Goal: Task Accomplishment & Management: Manage account settings

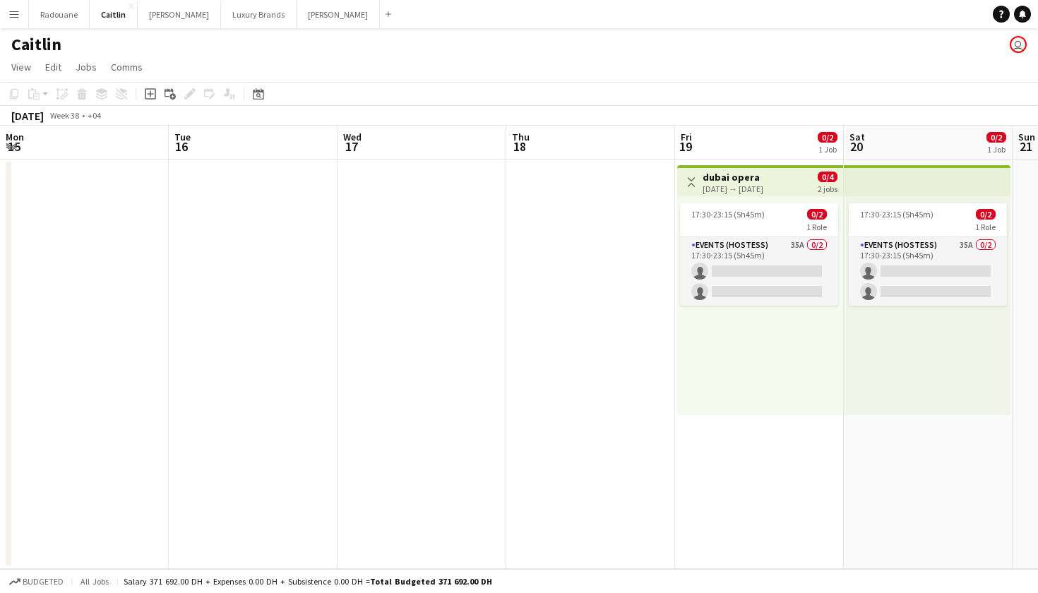
scroll to position [0, 476]
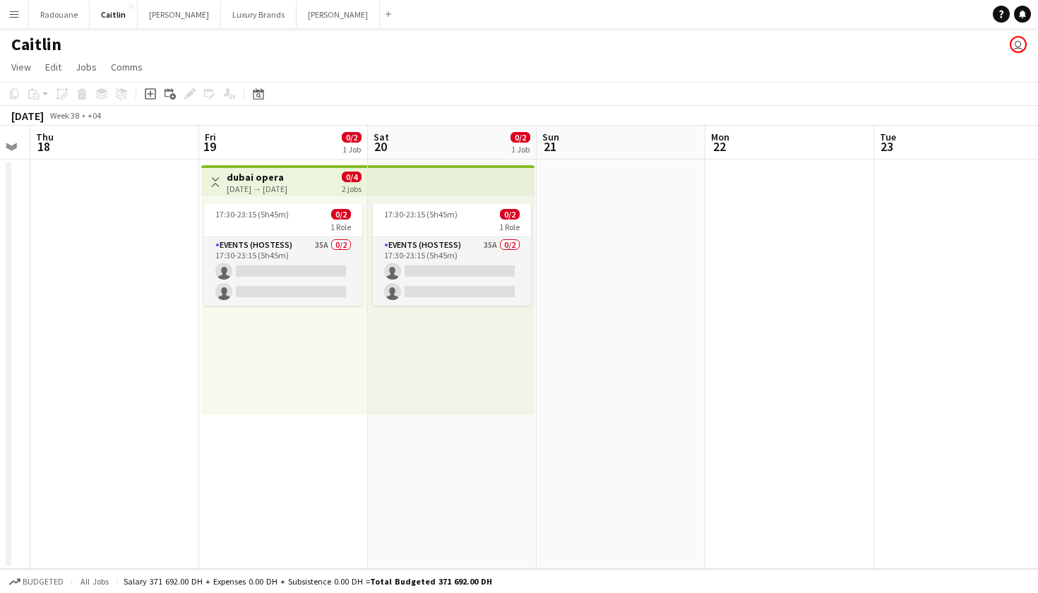
click at [16, 9] on app-icon "Menu" at bounding box center [13, 13] width 11 height 11
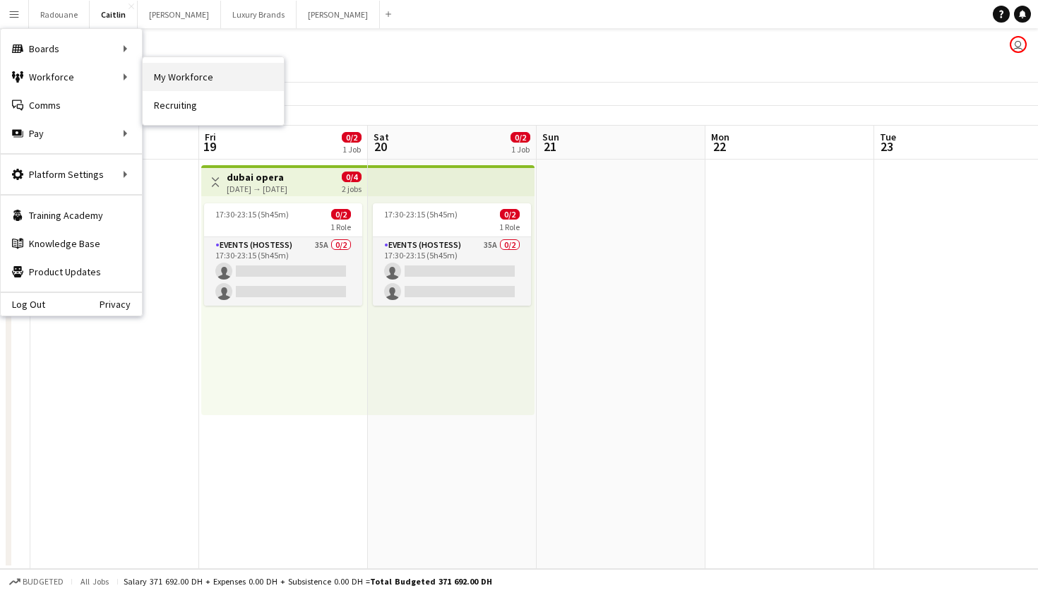
click at [165, 76] on link "My Workforce" at bounding box center [213, 77] width 141 height 28
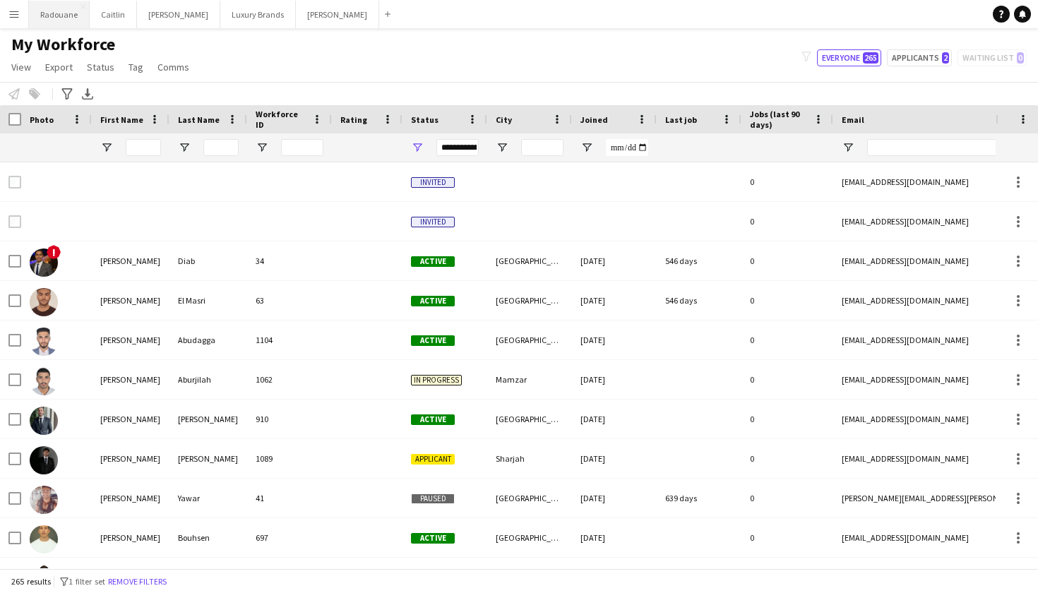
click at [56, 20] on button "Radouane Close" at bounding box center [59, 15] width 61 height 28
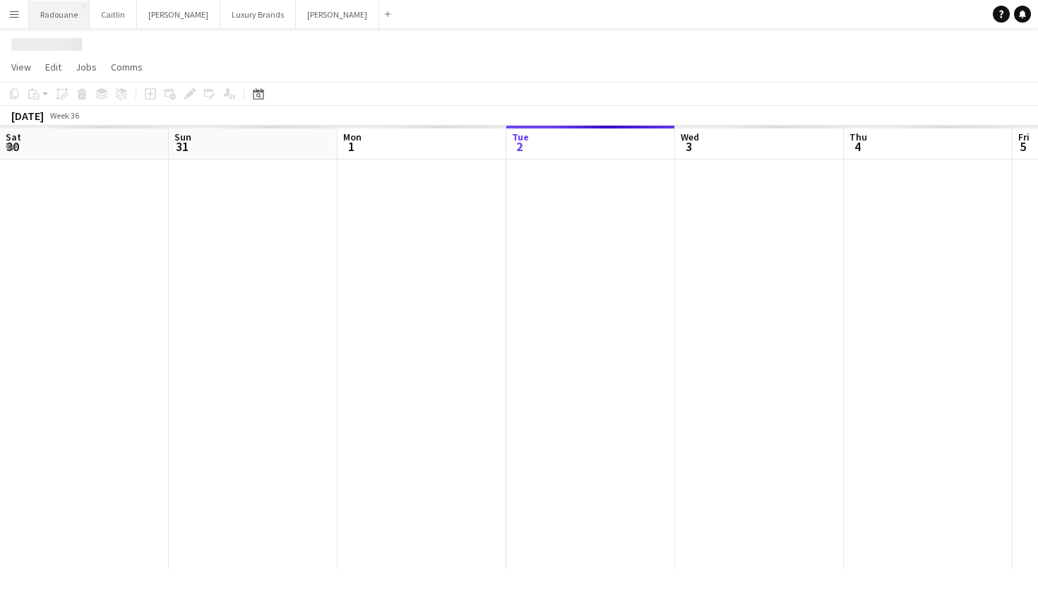
scroll to position [0, 337]
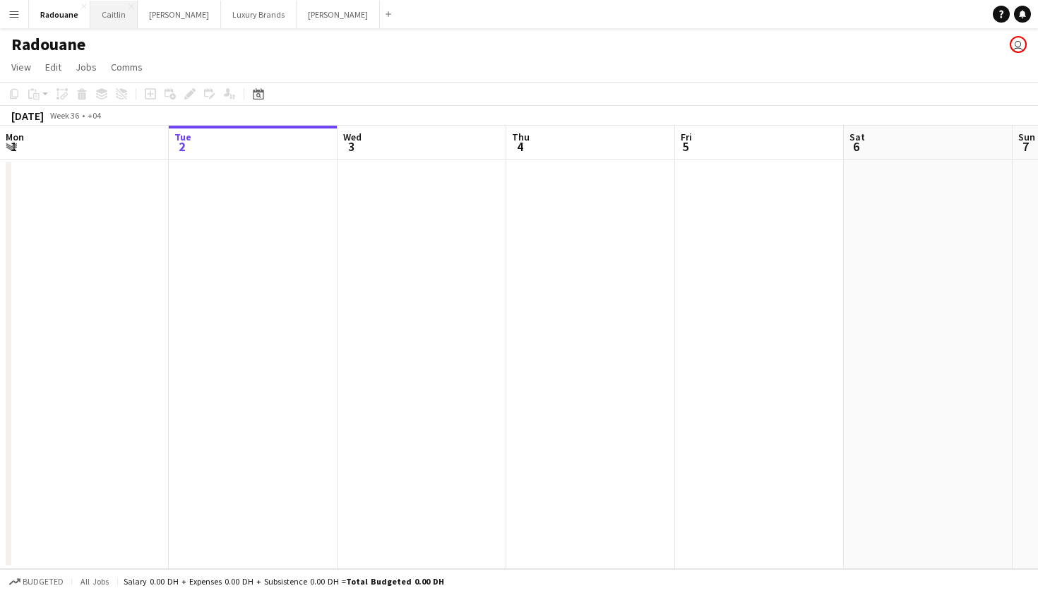
click at [109, 13] on button "[PERSON_NAME]" at bounding box center [113, 15] width 47 height 28
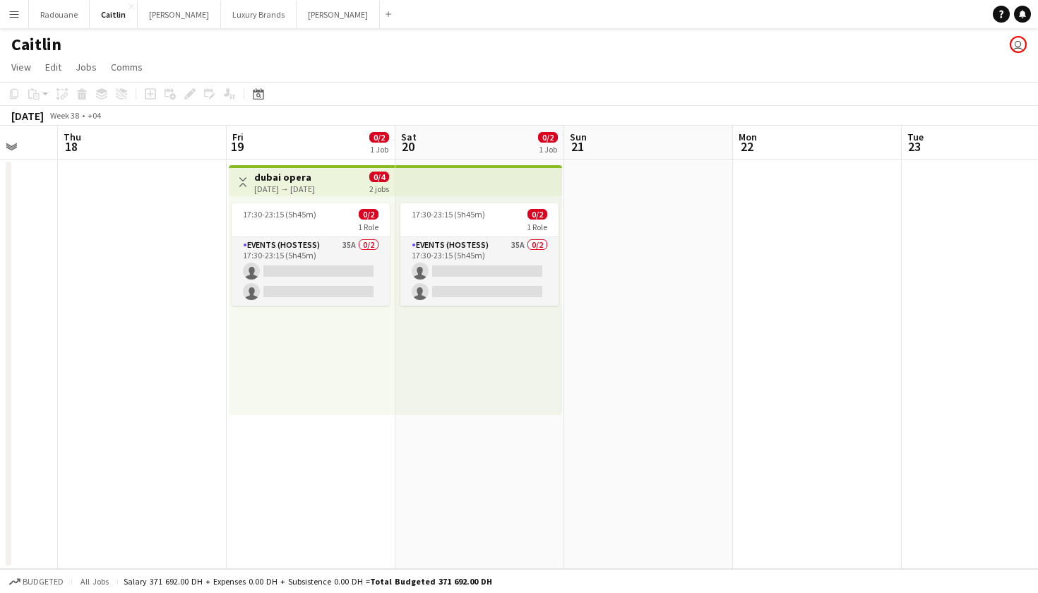
scroll to position [0, 448]
click at [318, 213] on div "17:30-23:15 (5h45m) 0/2" at bounding box center [311, 214] width 158 height 11
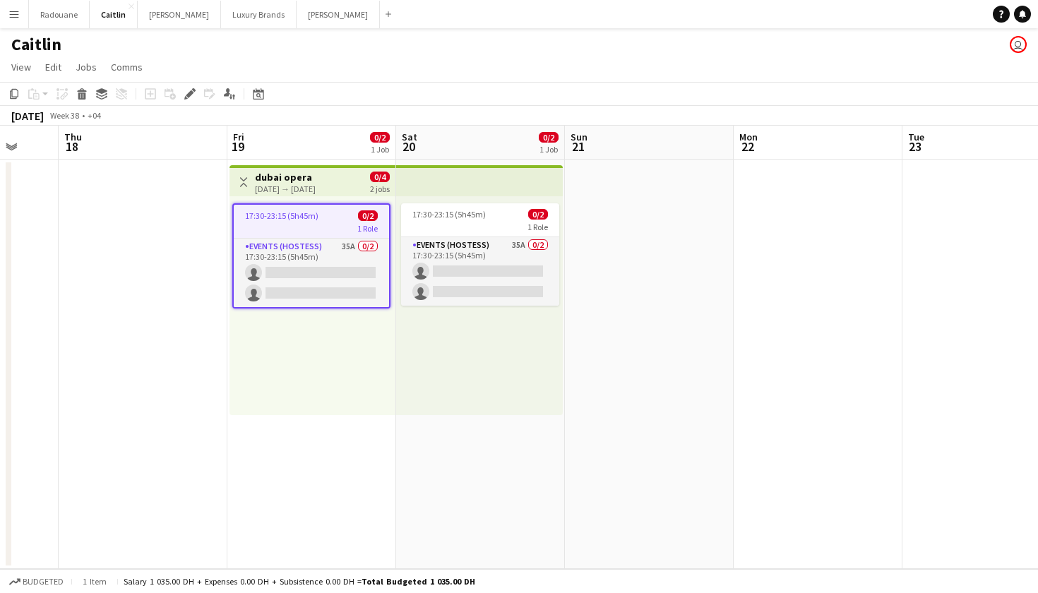
click at [318, 213] on div "17:30-23:15 (5h45m) 0/2" at bounding box center [311, 215] width 155 height 11
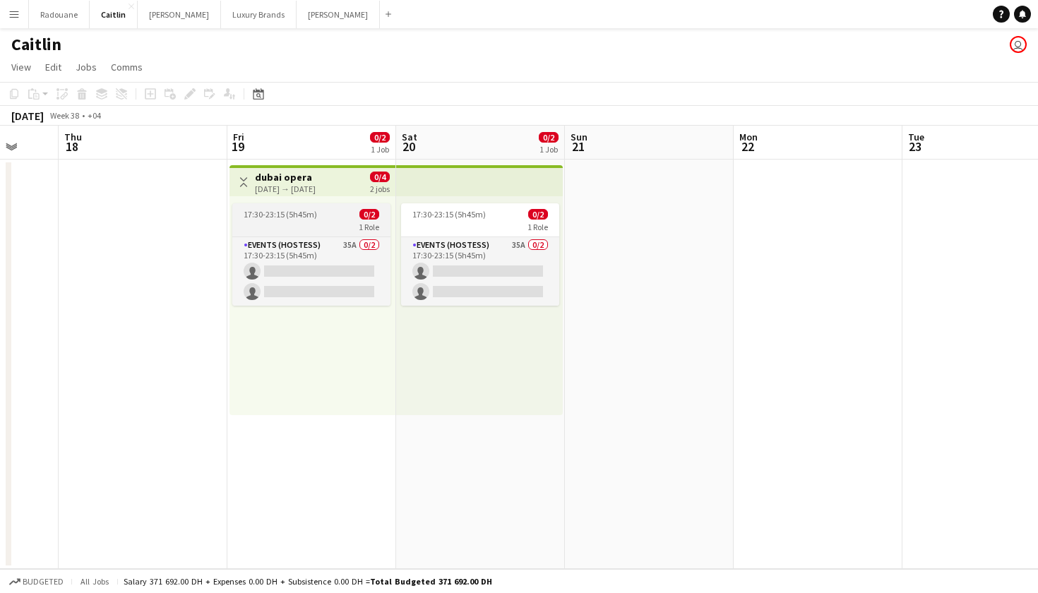
click at [318, 213] on div "17:30-23:15 (5h45m) 0/2" at bounding box center [311, 214] width 158 height 11
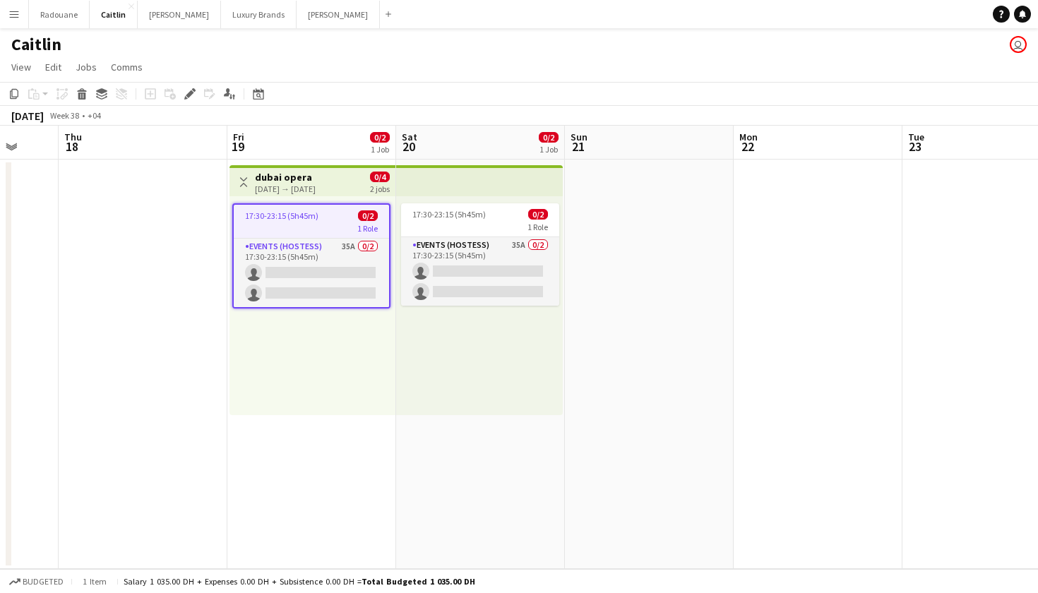
click at [308, 184] on div "[DATE] → [DATE]" at bounding box center [285, 189] width 61 height 11
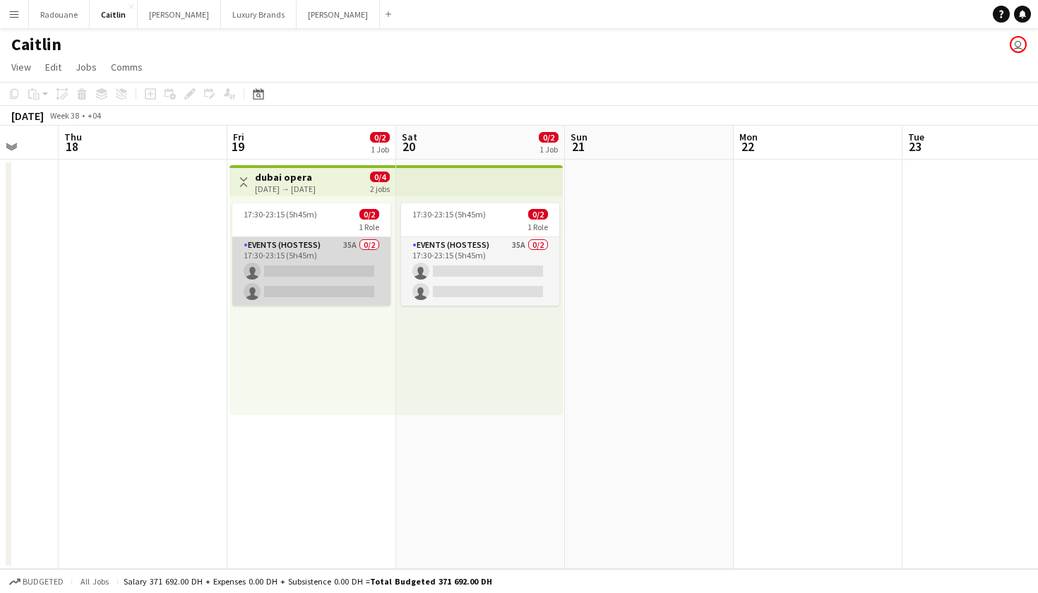
click at [307, 263] on app-card-role "Events (Hostess) 35A 0/2 17:30-23:15 (5h45m) single-neutral-actions single-neut…" at bounding box center [311, 271] width 158 height 68
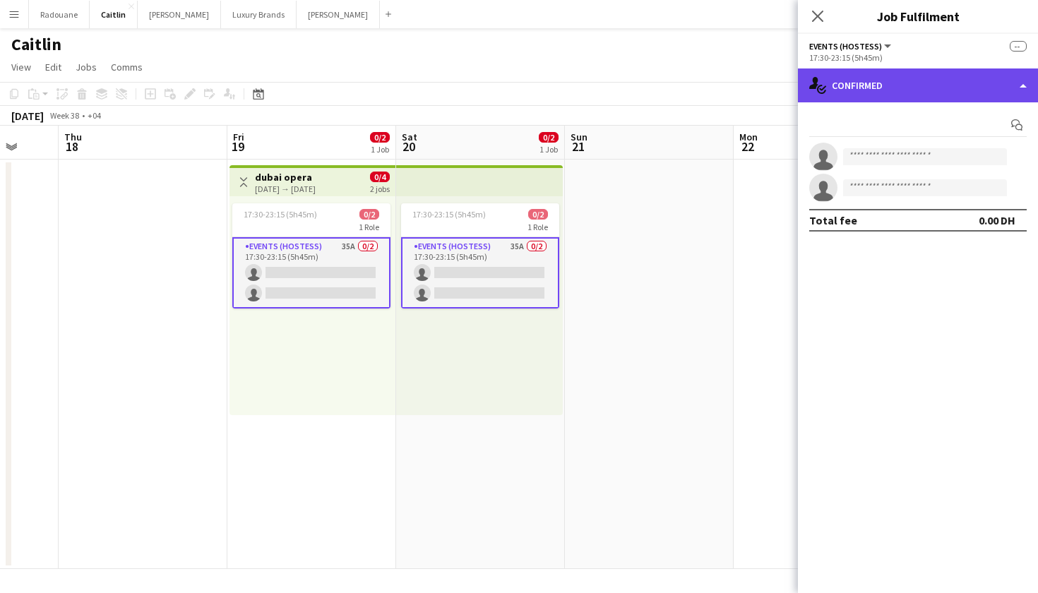
click at [1015, 87] on div "single-neutral-actions-check-2 Confirmed" at bounding box center [918, 85] width 240 height 34
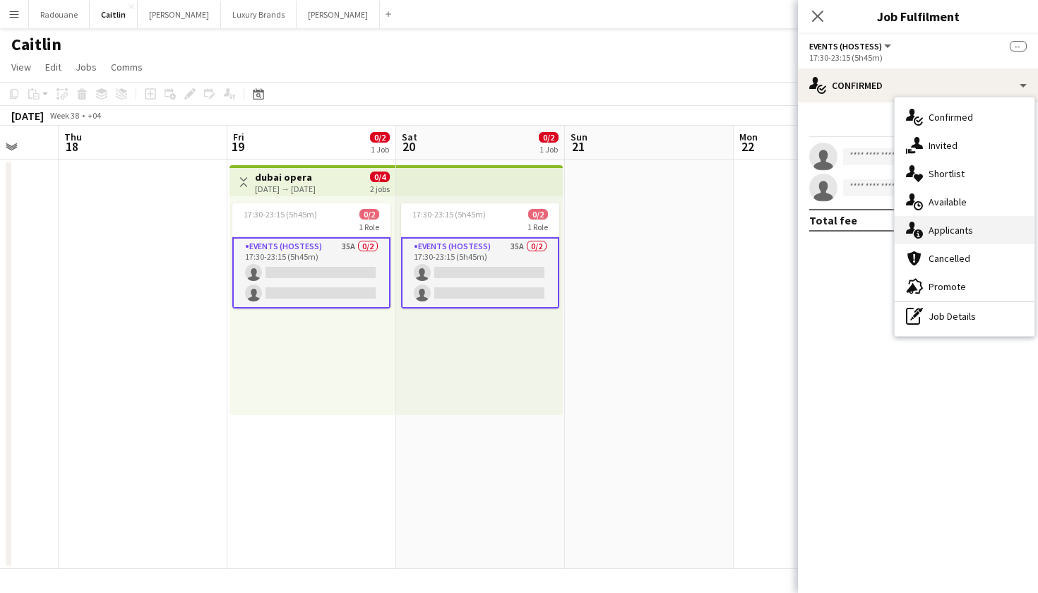
click at [958, 237] on div "single-neutral-actions-information Applicants" at bounding box center [965, 230] width 140 height 28
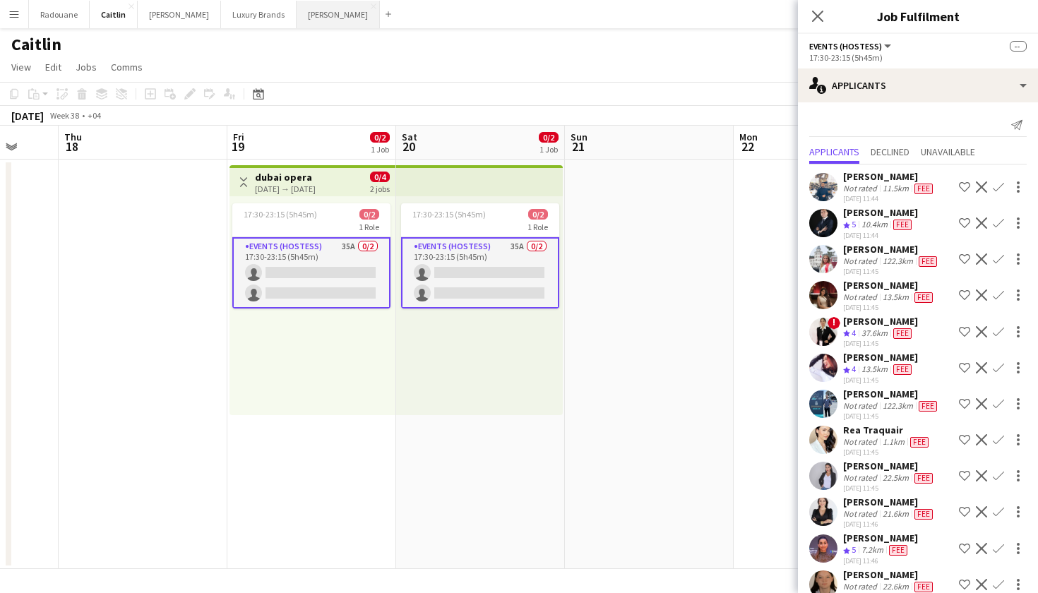
click at [297, 18] on button "[PERSON_NAME]" at bounding box center [338, 15] width 83 height 28
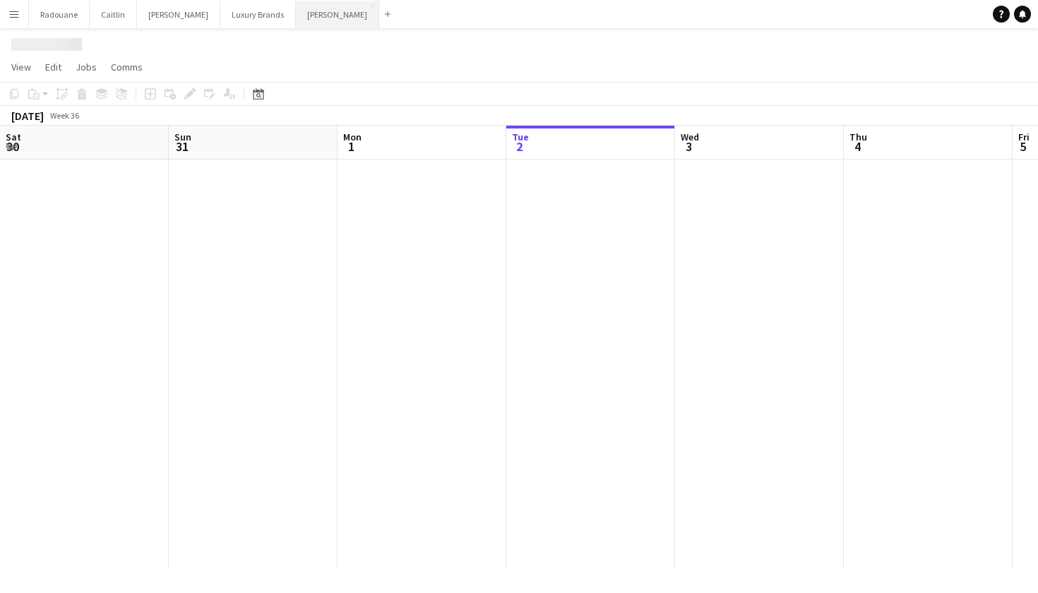
scroll to position [0, 337]
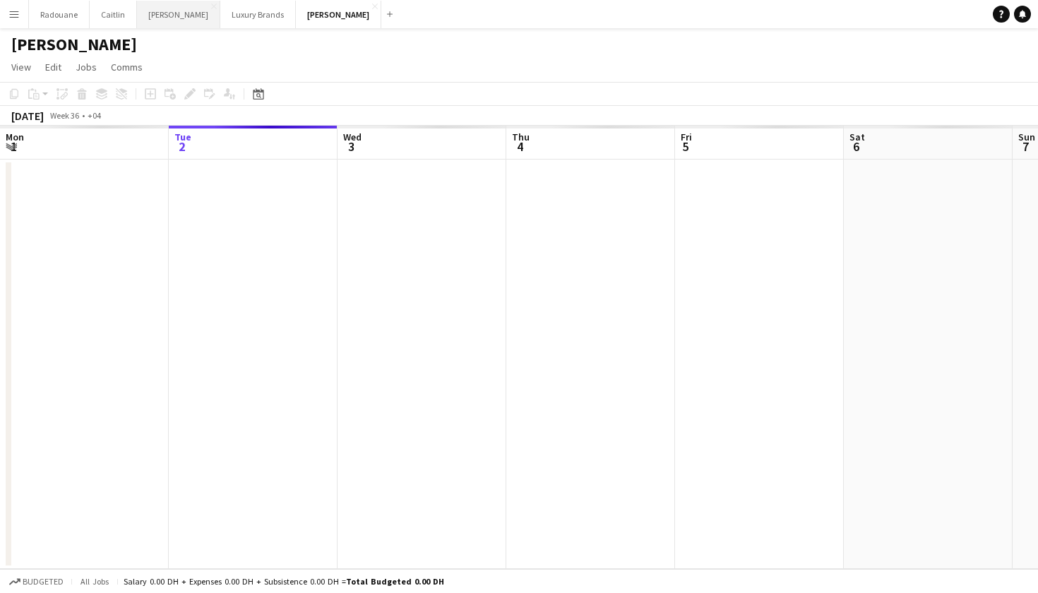
click at [174, 12] on button "[PERSON_NAME]" at bounding box center [178, 15] width 83 height 28
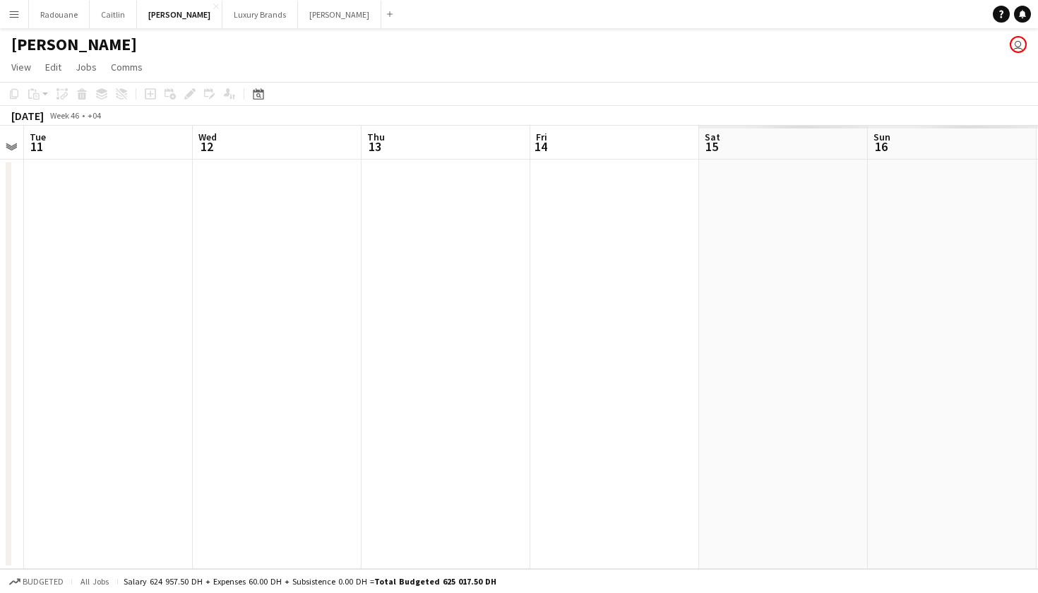
scroll to position [0, 482]
click at [298, 16] on button "[PERSON_NAME]" at bounding box center [339, 15] width 83 height 28
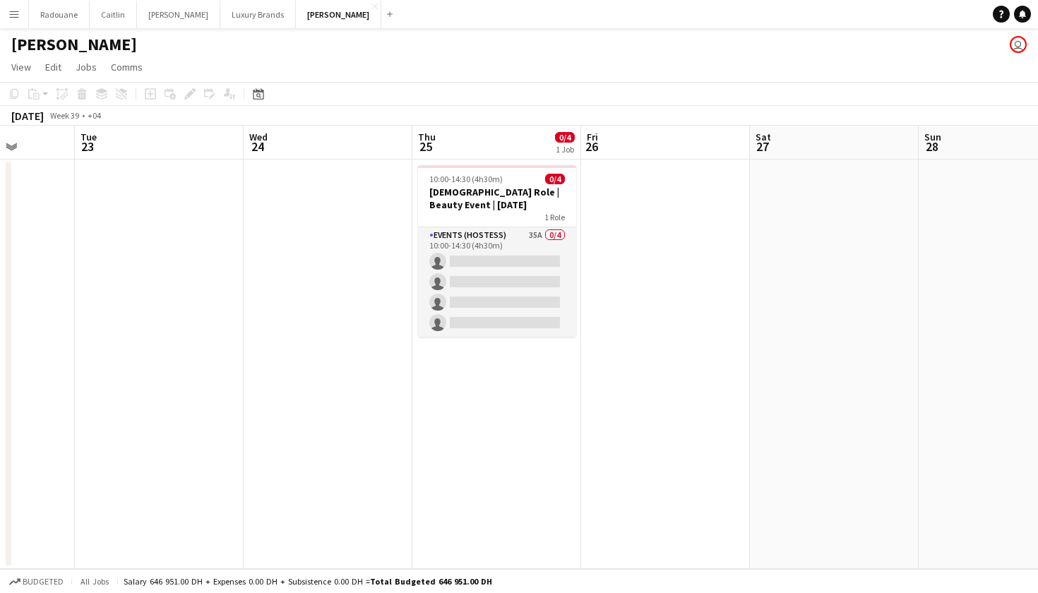
scroll to position [0, 608]
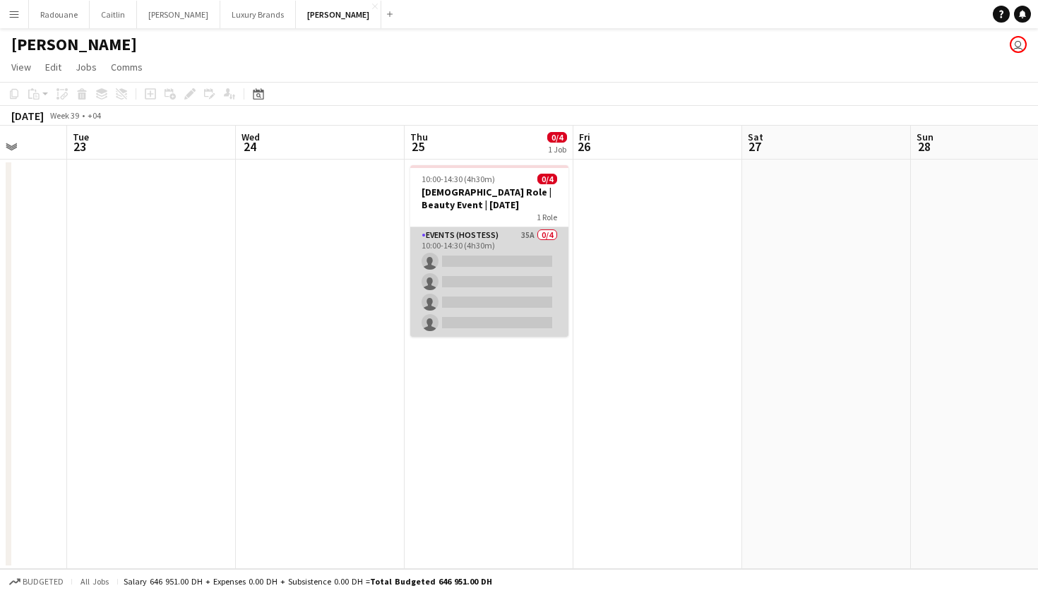
click at [520, 244] on app-card-role "Events (Hostess) 35A 0/4 10:00-14:30 (4h30m) single-neutral-actions single-neut…" at bounding box center [489, 281] width 158 height 109
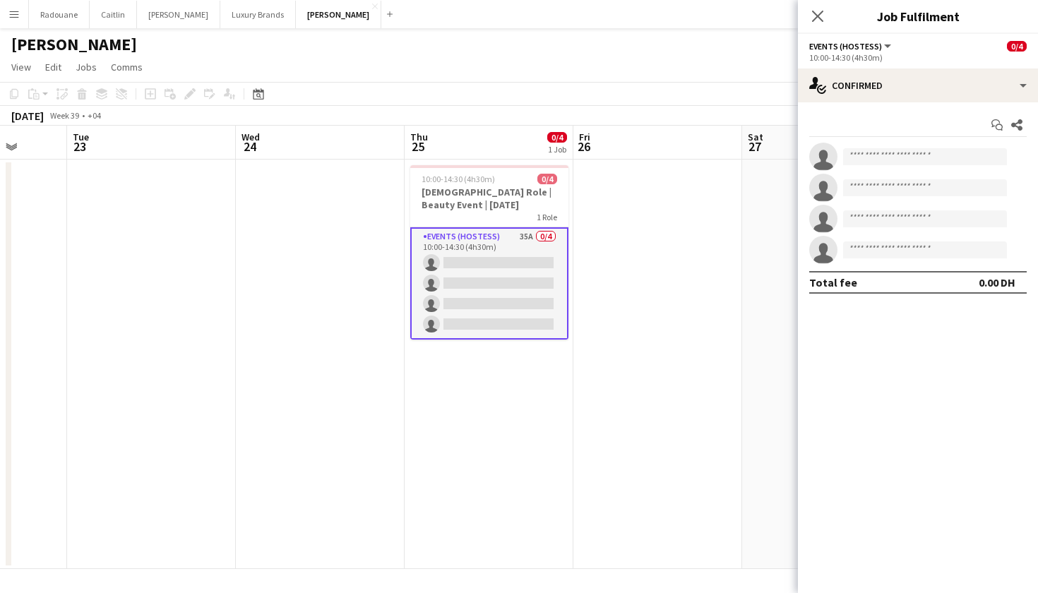
click at [952, 130] on div "Start chat Share" at bounding box center [917, 125] width 217 height 23
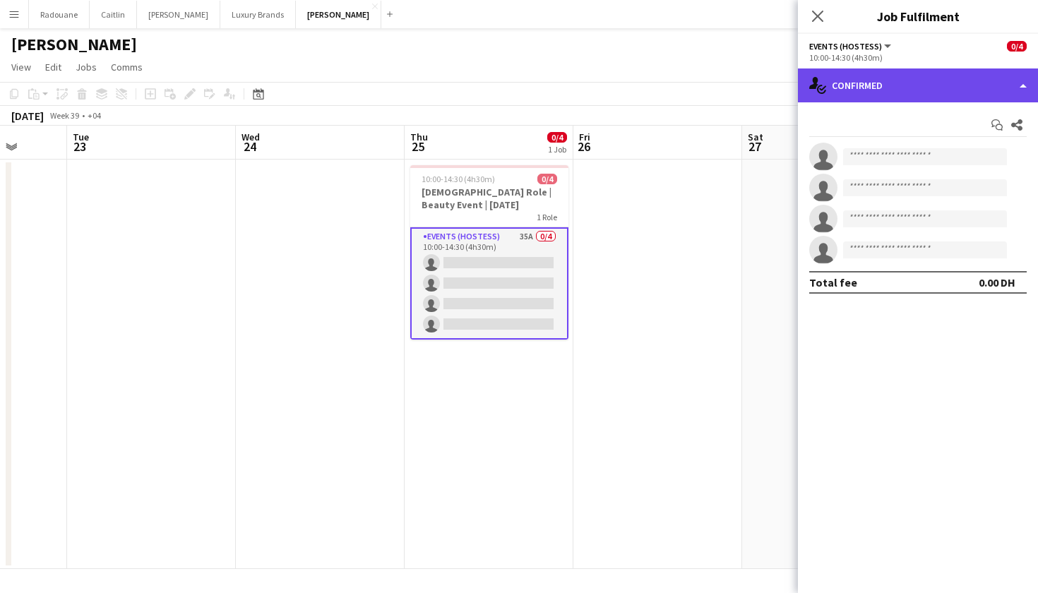
click at [979, 94] on div "single-neutral-actions-check-2 Confirmed" at bounding box center [918, 85] width 240 height 34
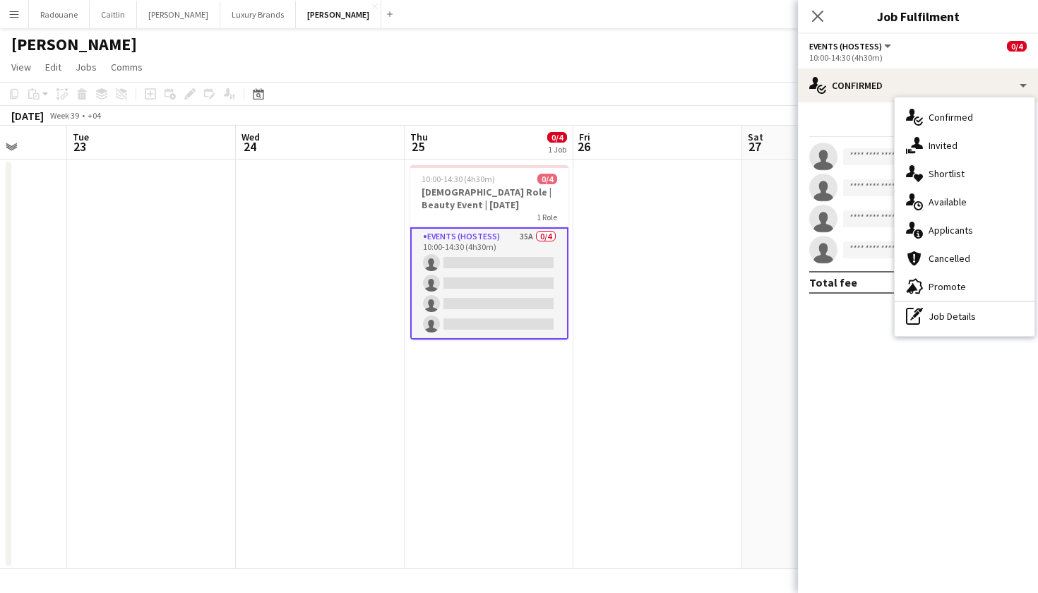
click at [848, 127] on div "Start chat Share" at bounding box center [917, 125] width 217 height 23
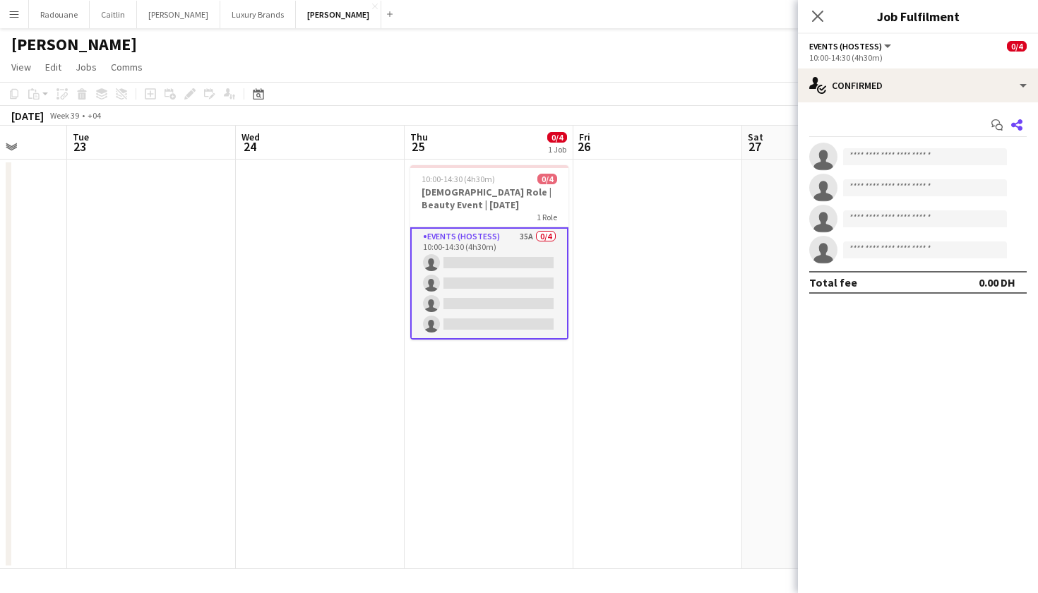
click at [1019, 120] on icon at bounding box center [1016, 124] width 11 height 11
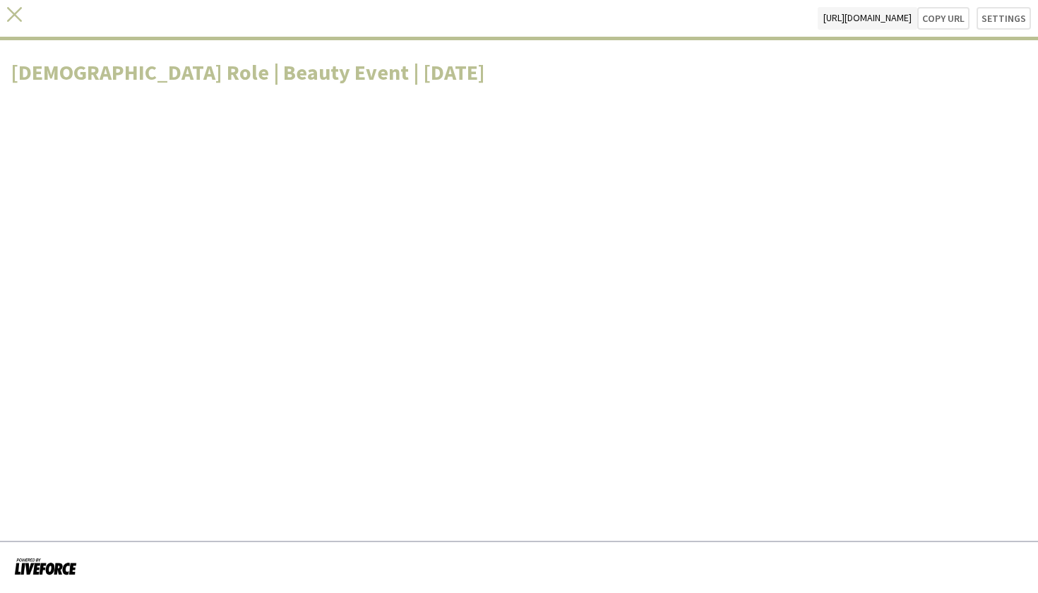
click at [14, 16] on icon at bounding box center [14, 14] width 15 height 15
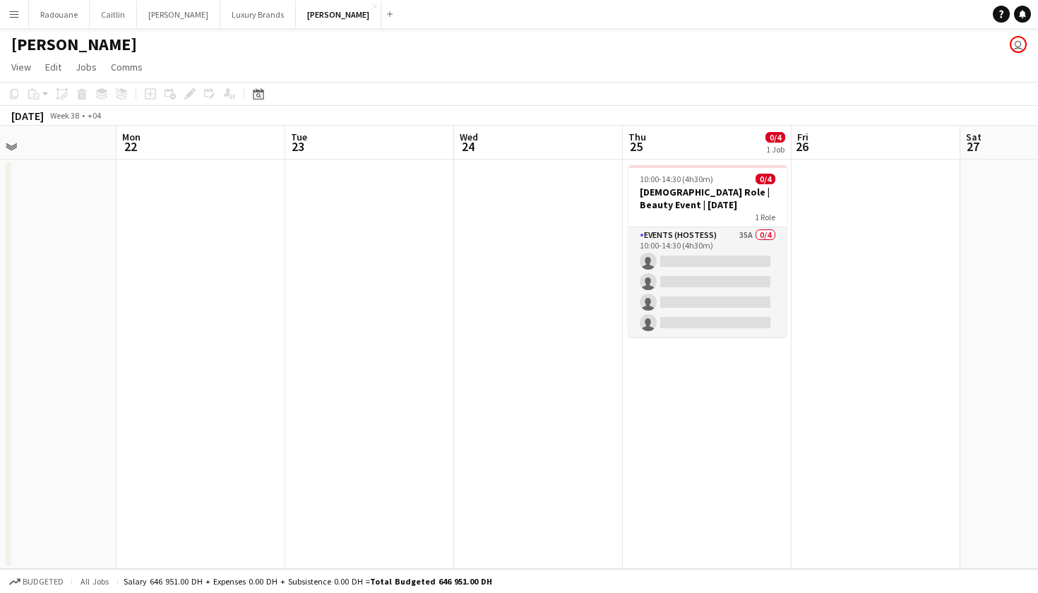
scroll to position [0, 402]
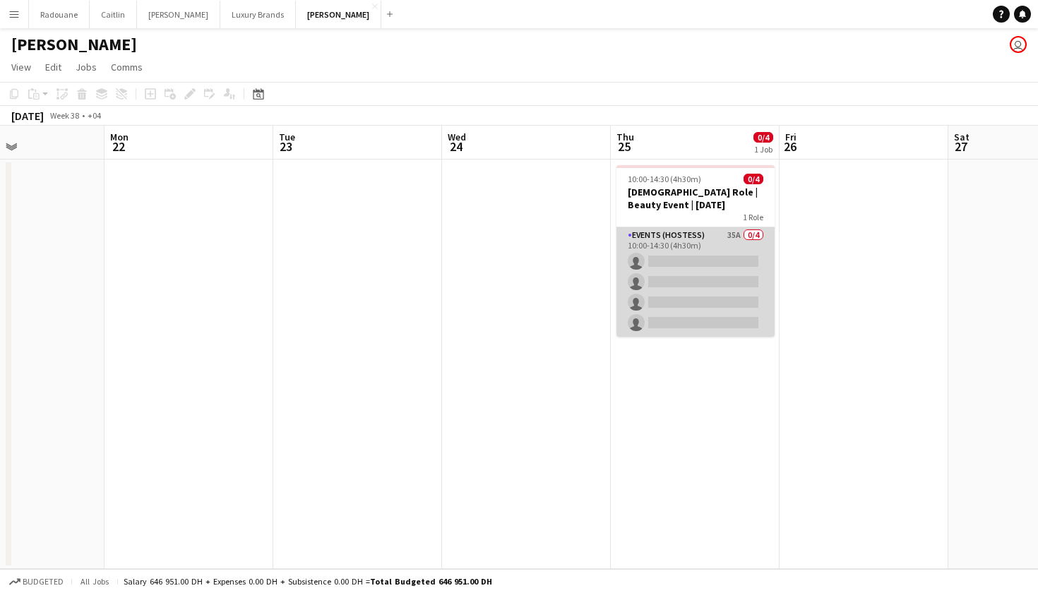
click at [705, 237] on app-card-role "Events (Hostess) 35A 0/4 10:00-14:30 (4h30m) single-neutral-actions single-neut…" at bounding box center [695, 281] width 158 height 109
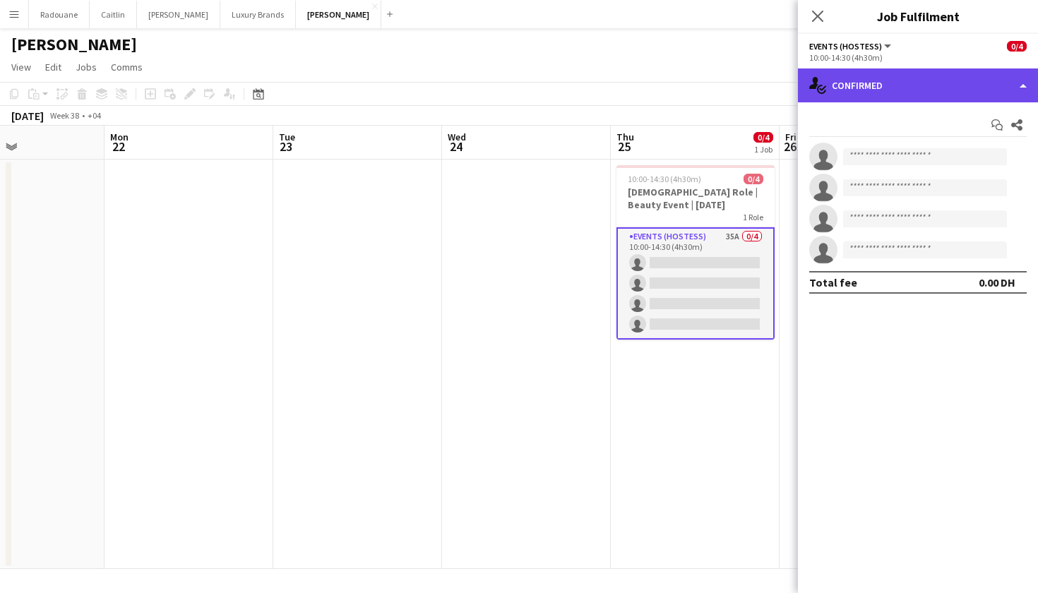
click at [908, 83] on div "single-neutral-actions-check-2 Confirmed" at bounding box center [918, 85] width 240 height 34
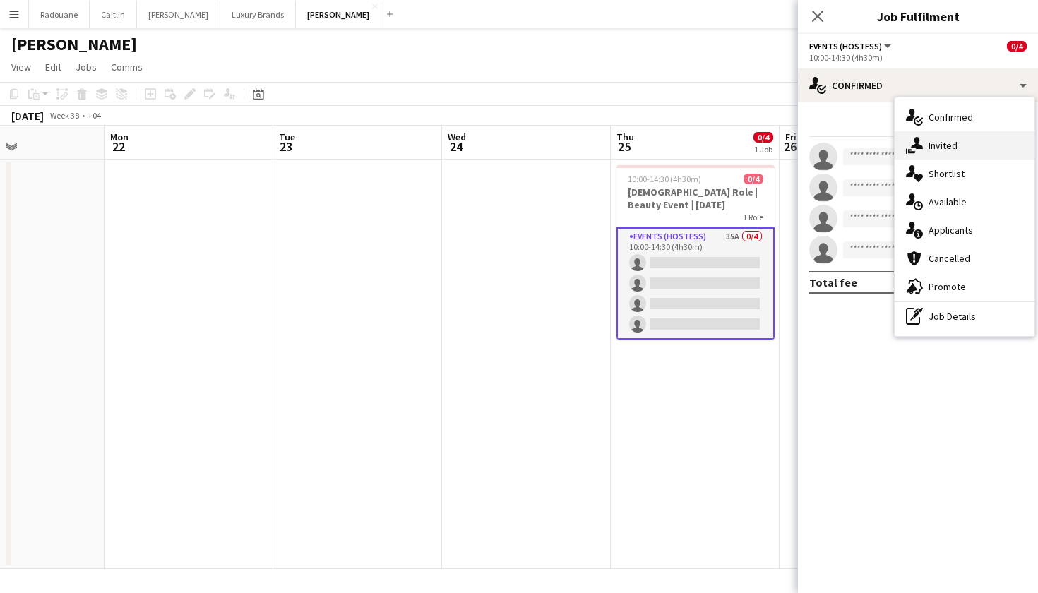
click at [967, 153] on div "single-neutral-actions-share-1 Invited" at bounding box center [965, 145] width 140 height 28
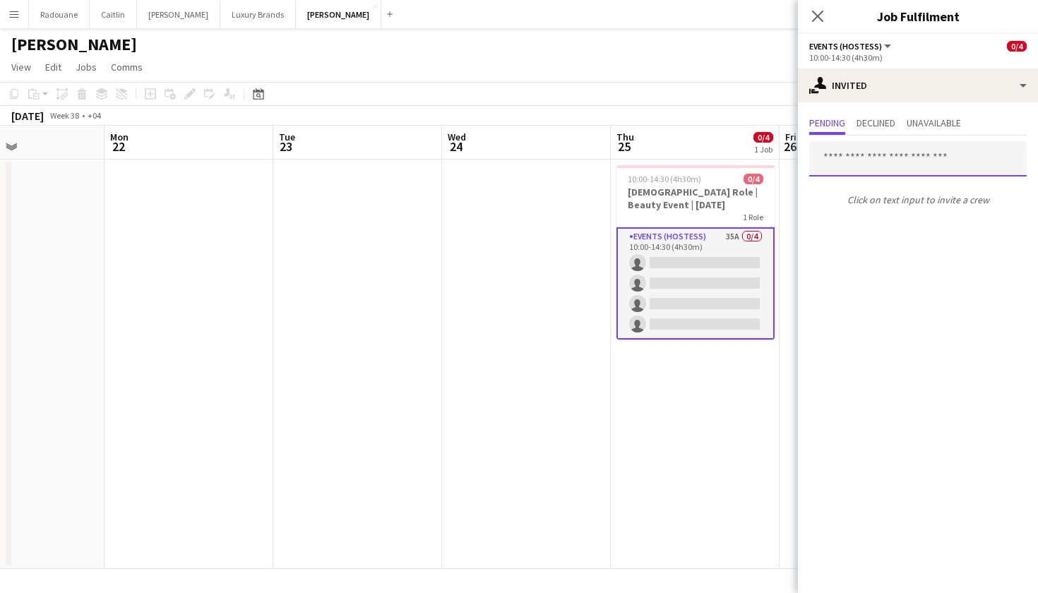
click at [962, 156] on input "text" at bounding box center [917, 158] width 217 height 35
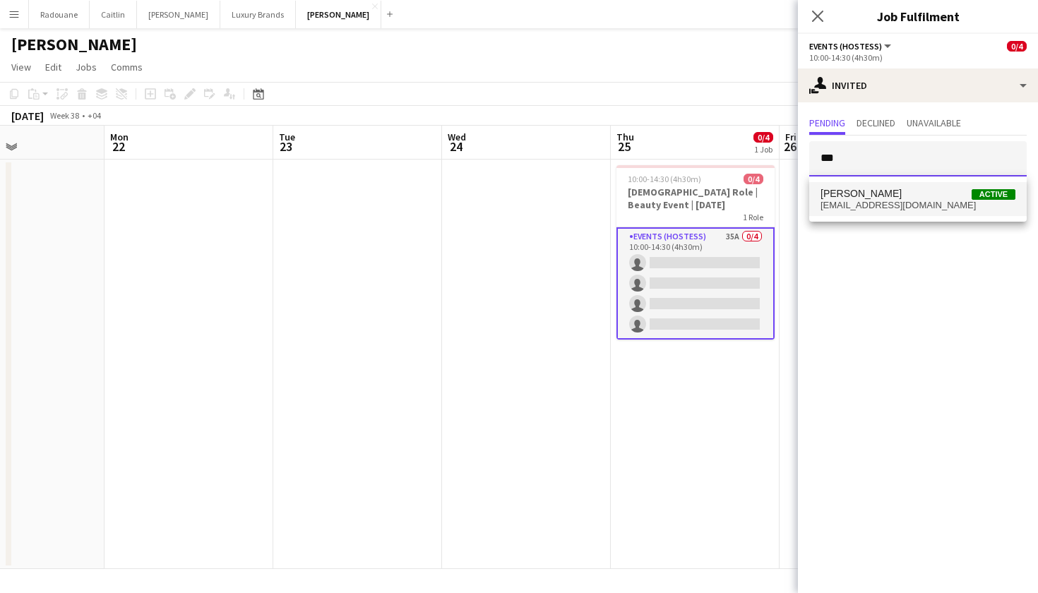
type input "***"
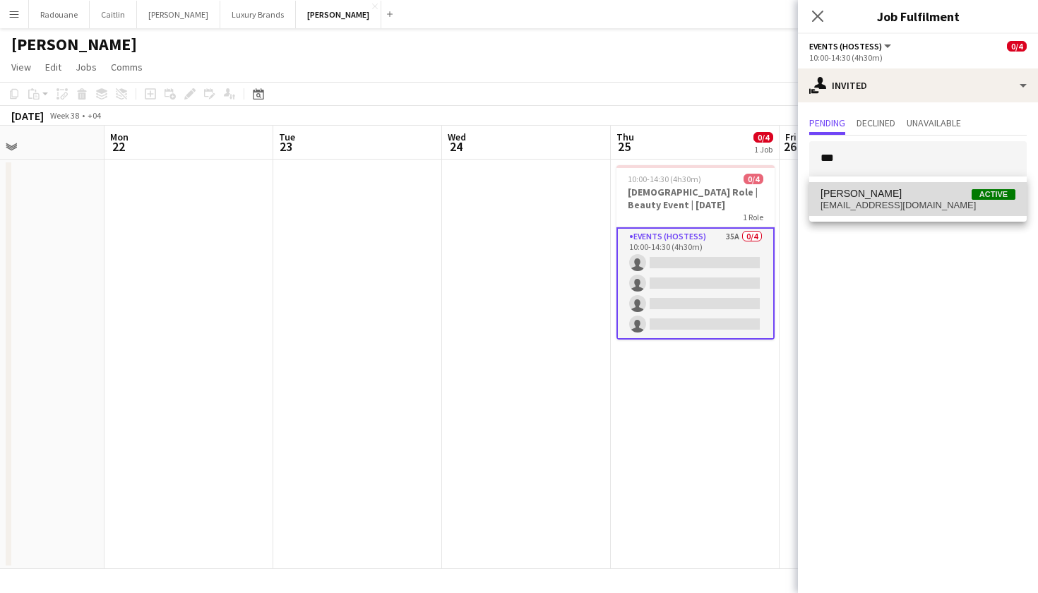
click at [1010, 215] on mat-option "[PERSON_NAME] Active [EMAIL_ADDRESS][DOMAIN_NAME]" at bounding box center [917, 199] width 217 height 34
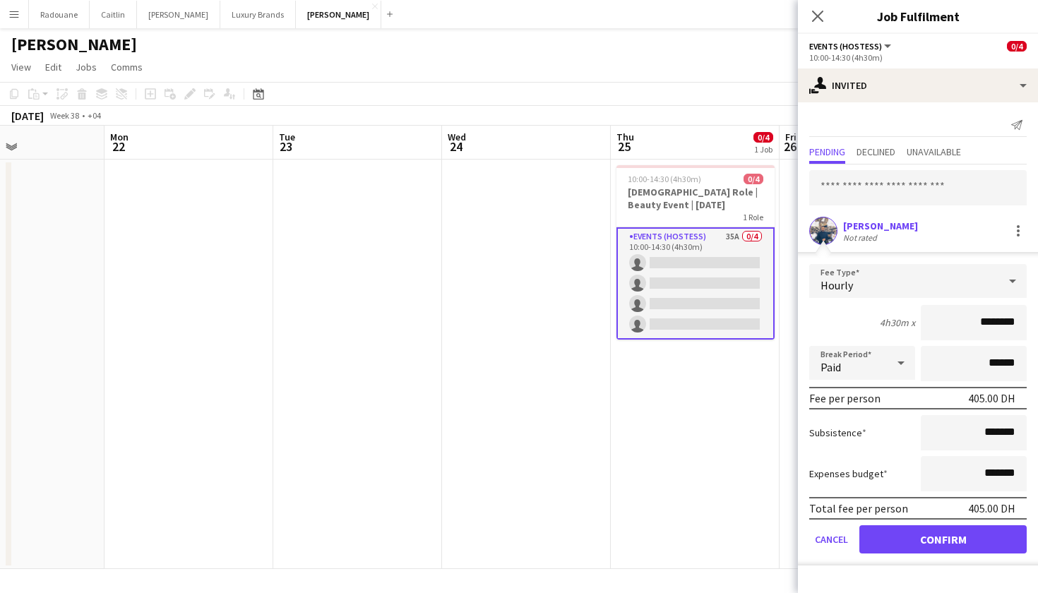
scroll to position [0, 0]
click at [1020, 124] on icon at bounding box center [1016, 125] width 11 height 10
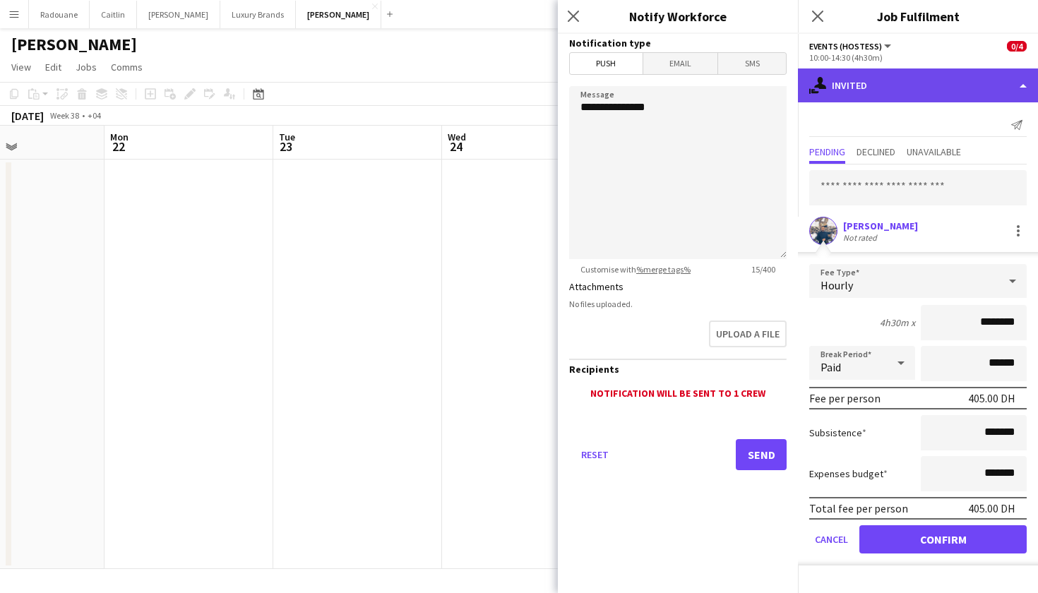
click at [1024, 81] on div "single-neutral-actions-share-1 Invited" at bounding box center [918, 85] width 240 height 34
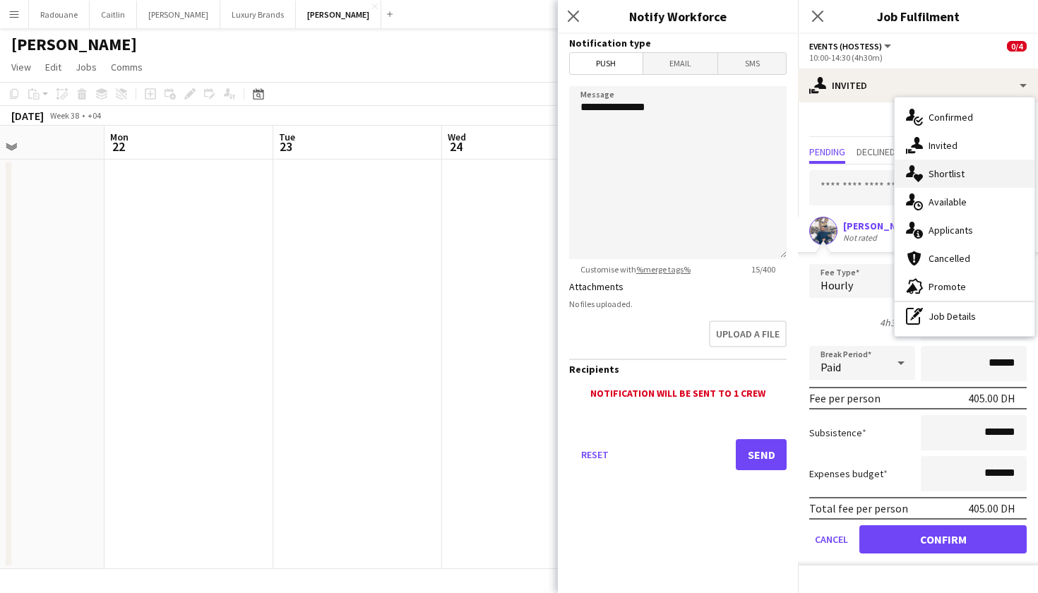
click at [962, 177] on span "Shortlist" at bounding box center [946, 173] width 36 height 13
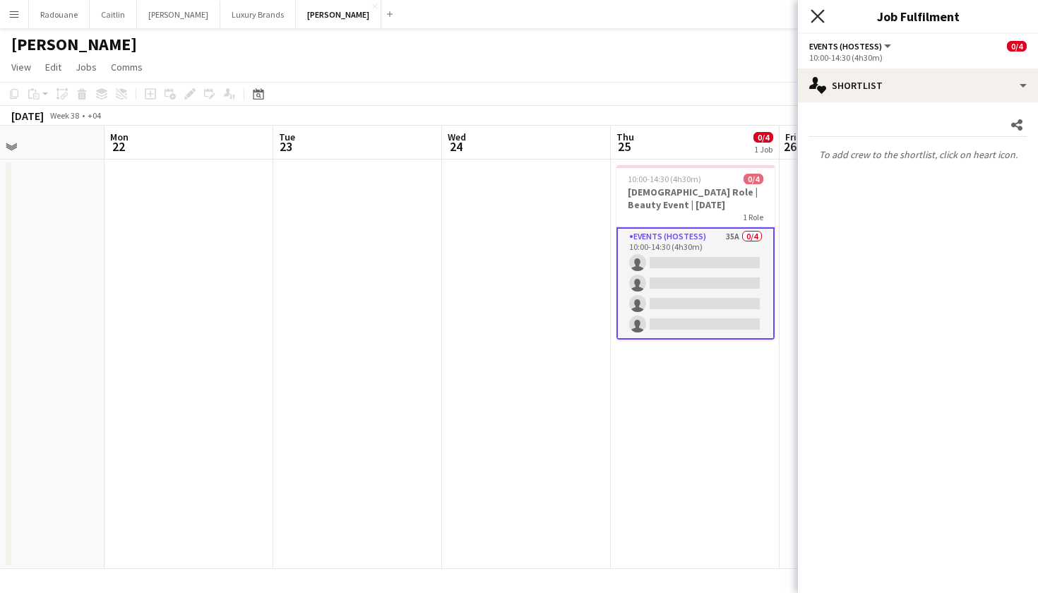
click at [820, 13] on icon at bounding box center [817, 15] width 13 height 13
